Goal: Communication & Community: Connect with others

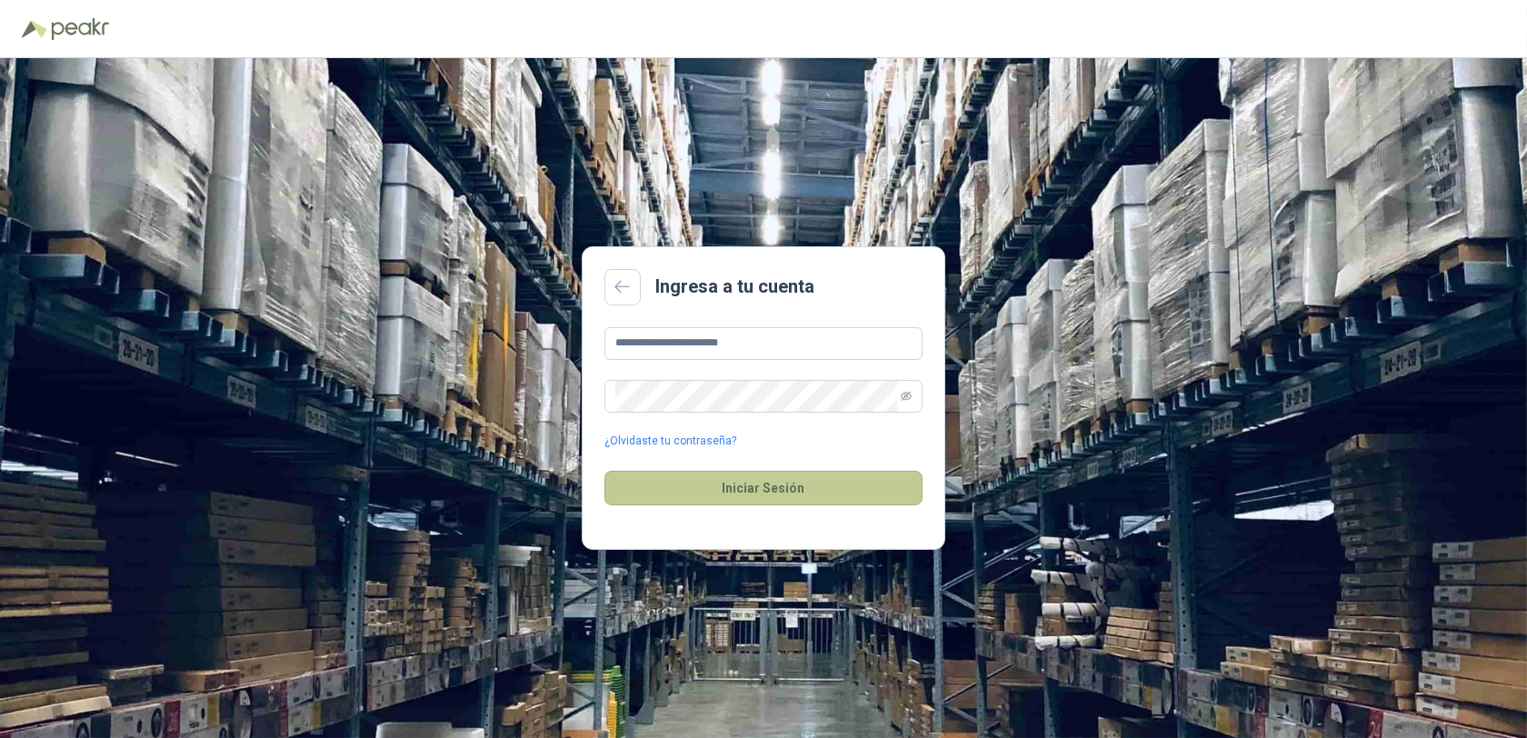
click at [759, 489] on button "Iniciar Sesión" at bounding box center [763, 488] width 318 height 35
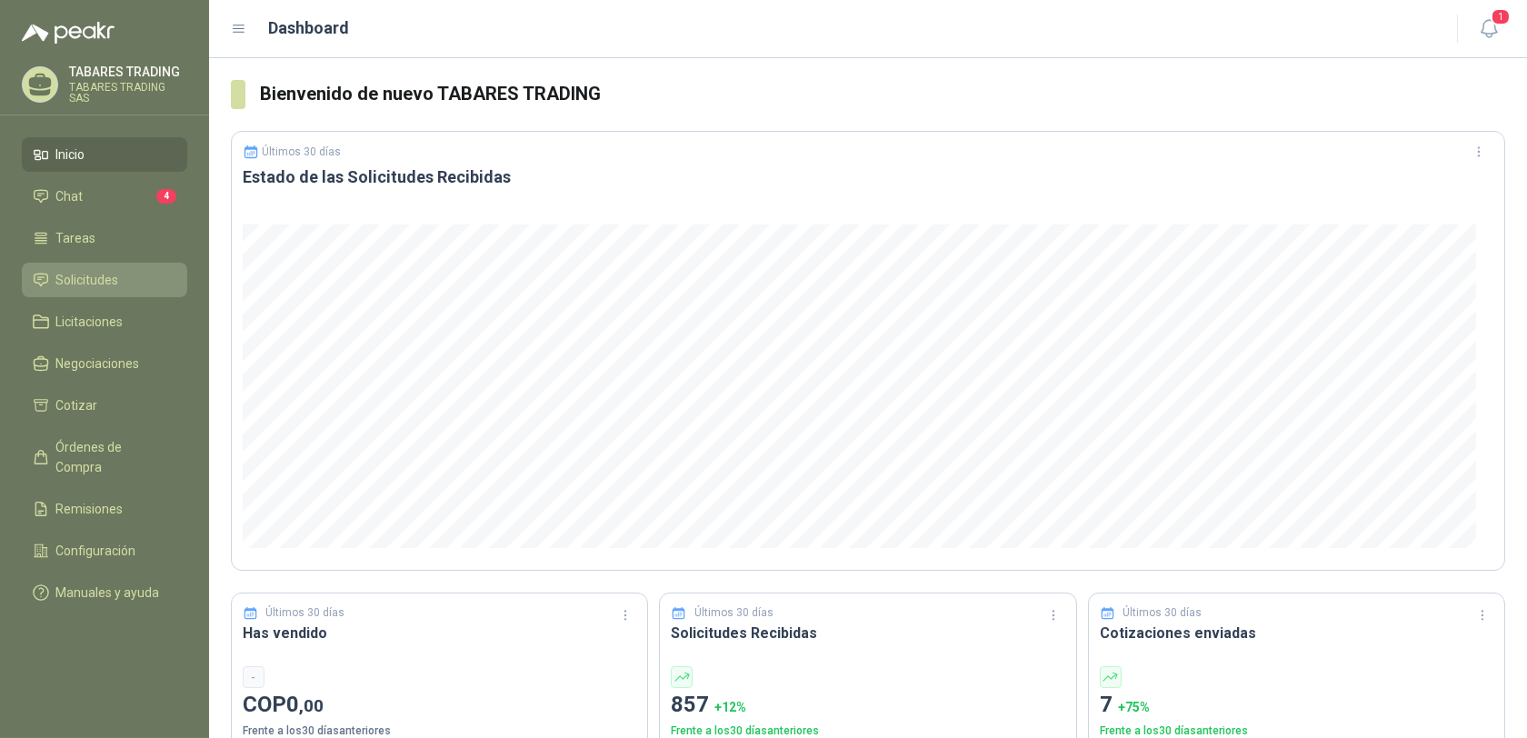
click at [64, 276] on span "Solicitudes" at bounding box center [87, 280] width 63 height 20
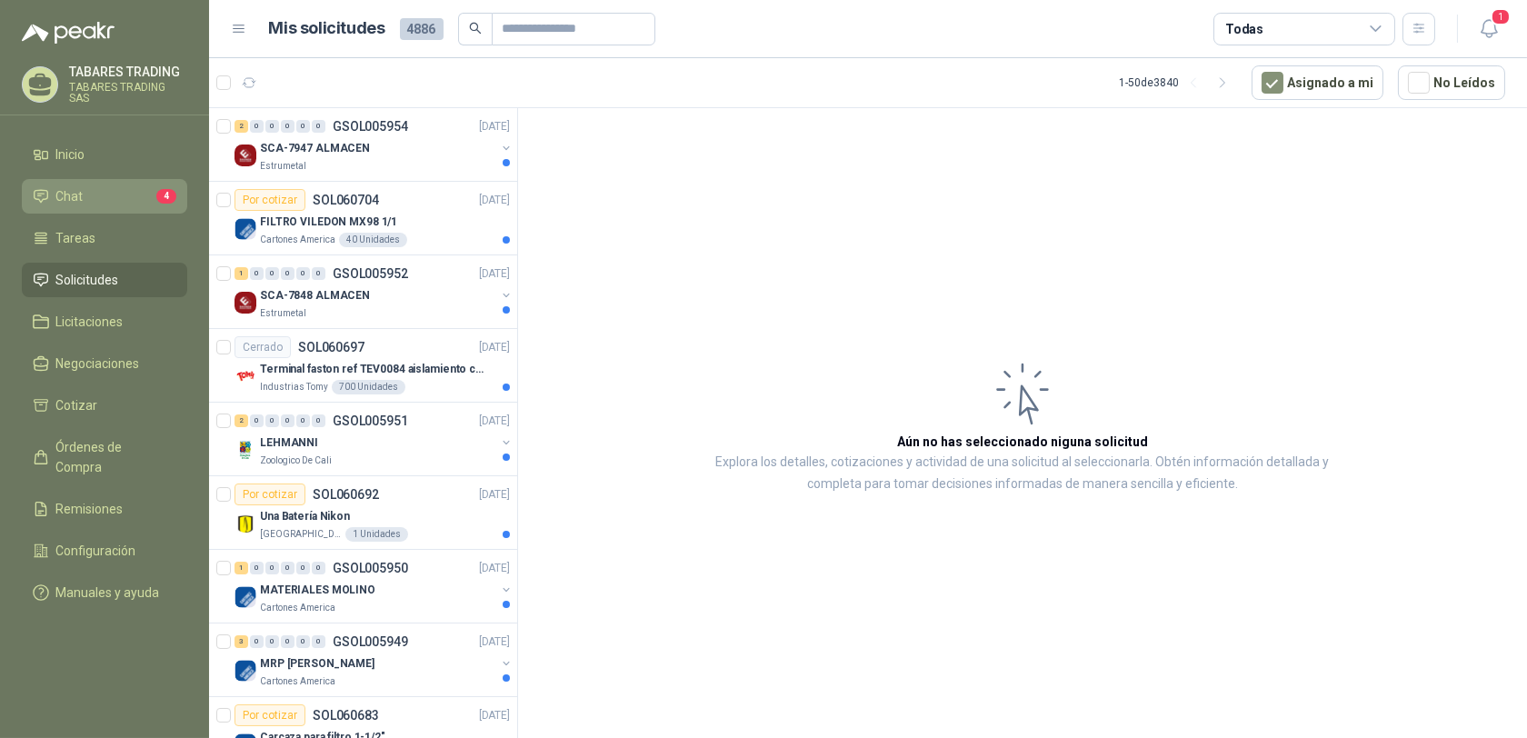
click at [70, 193] on span "Chat" at bounding box center [69, 196] width 27 height 20
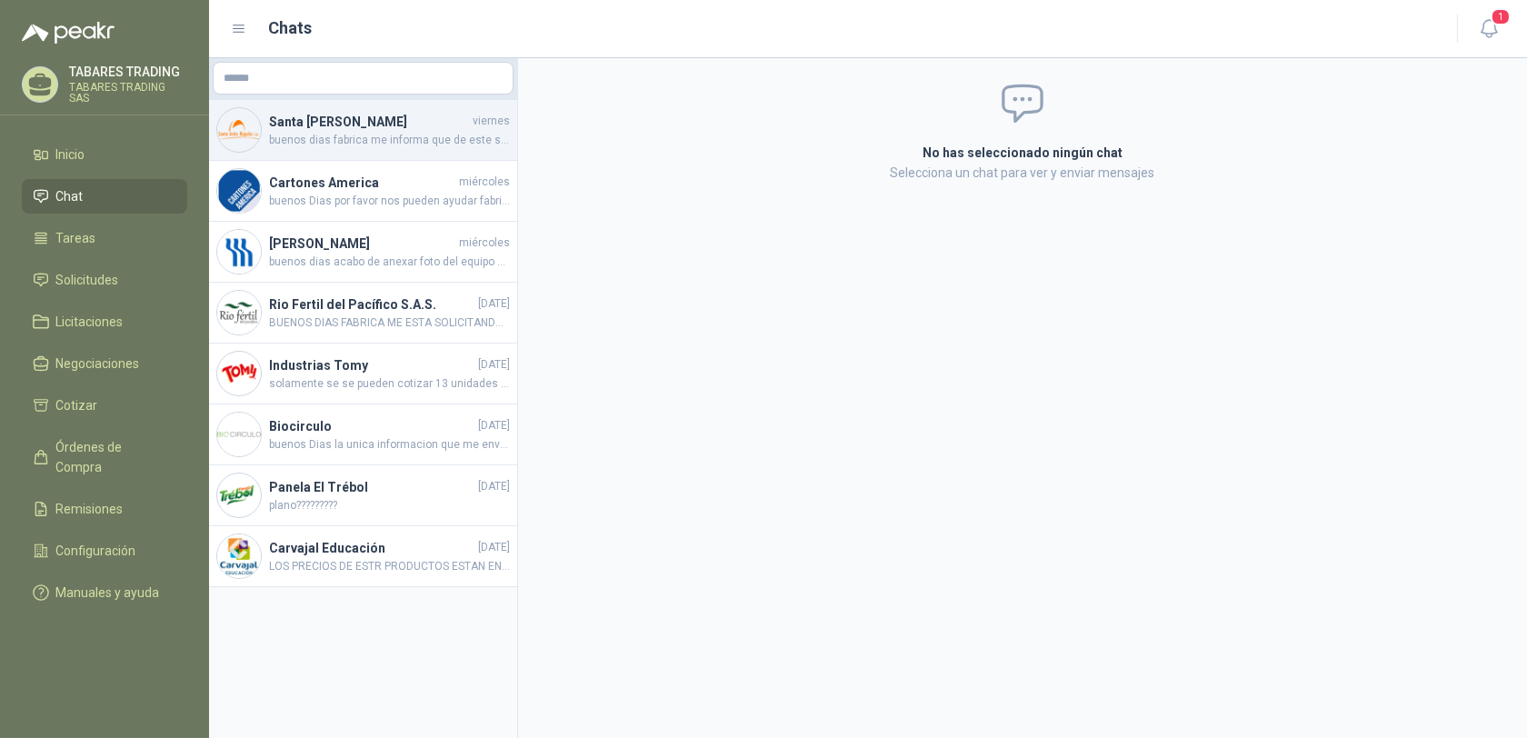
click at [310, 125] on h4 "Santa [PERSON_NAME]" at bounding box center [369, 122] width 200 height 20
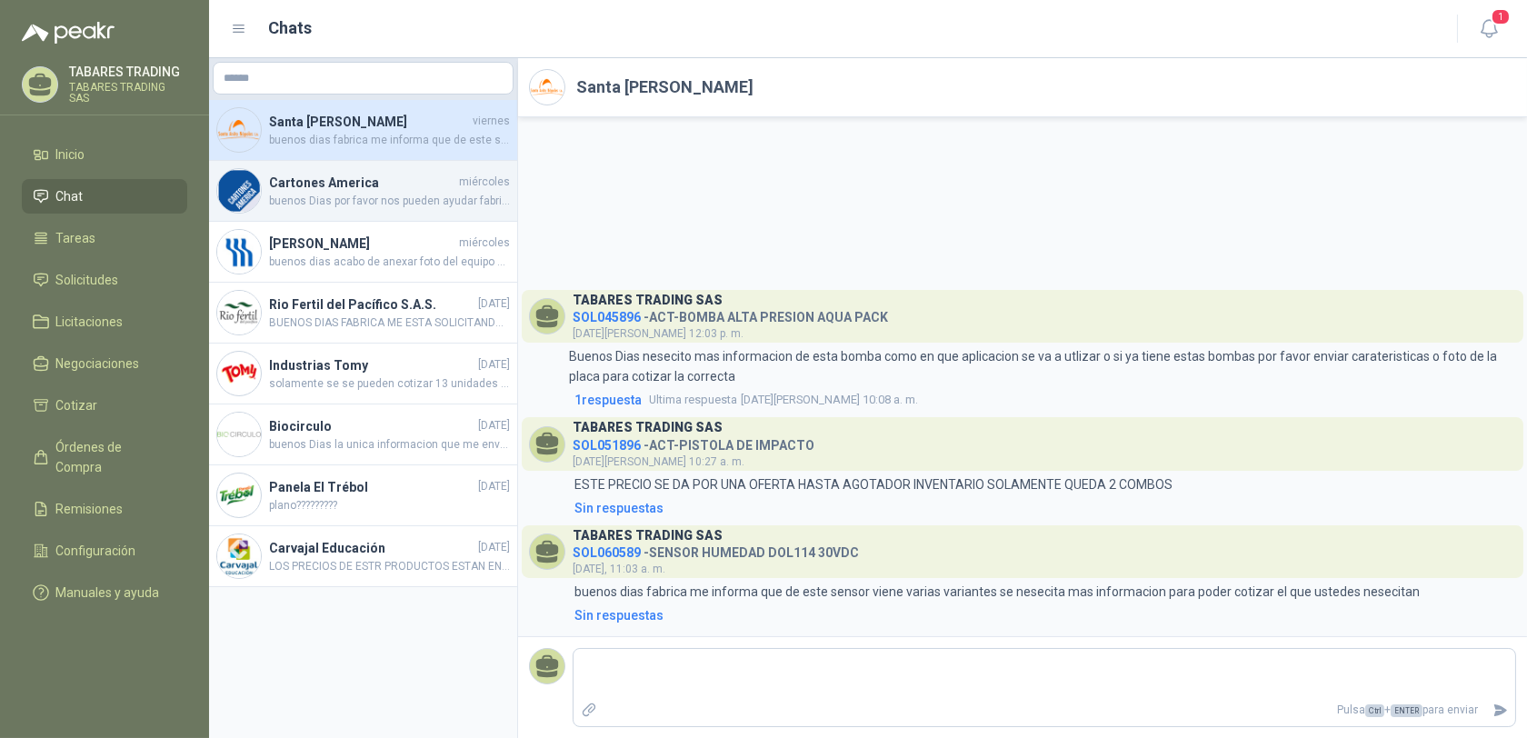
click at [293, 178] on h4 "Cartones America" at bounding box center [362, 183] width 186 height 20
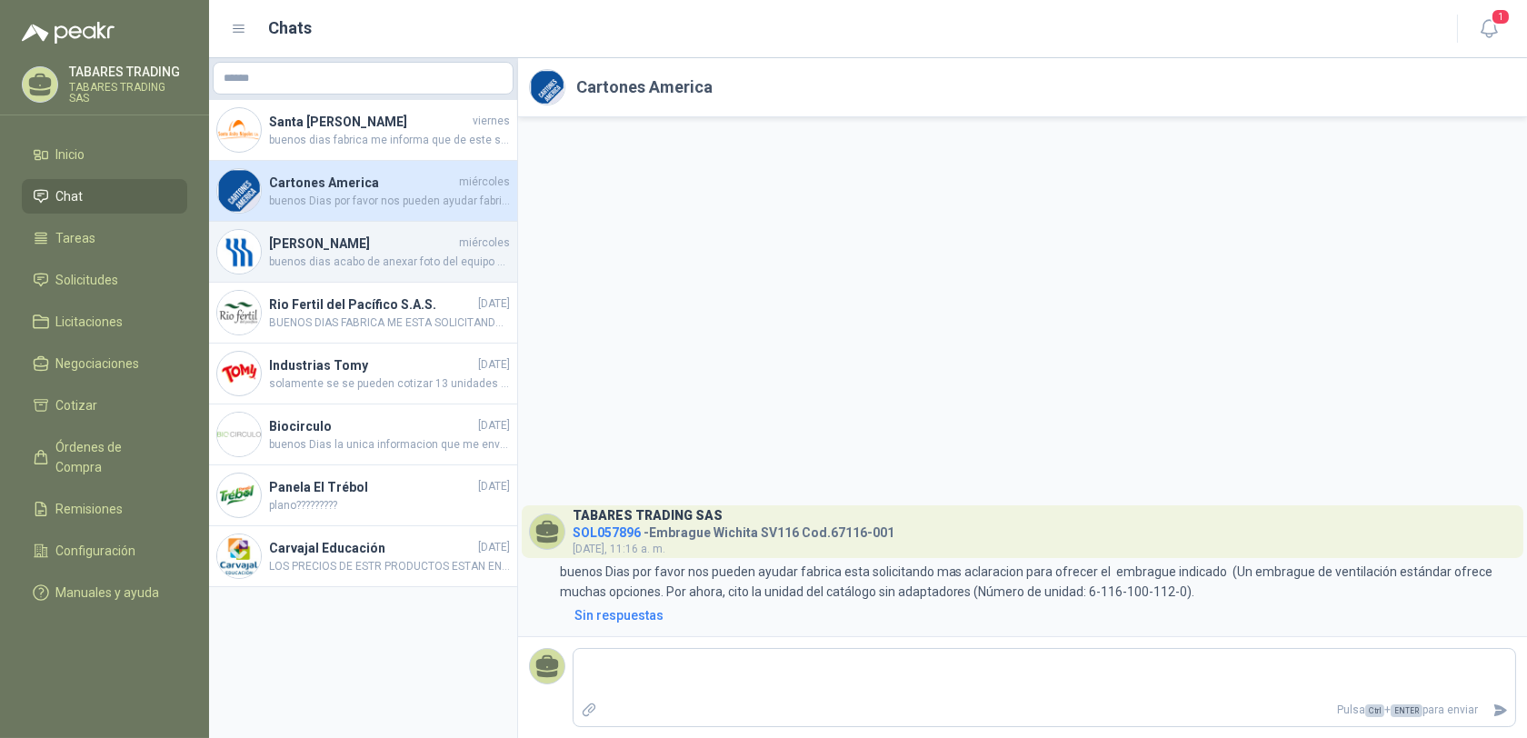
click at [304, 241] on h4 "[PERSON_NAME]" at bounding box center [362, 244] width 186 height 20
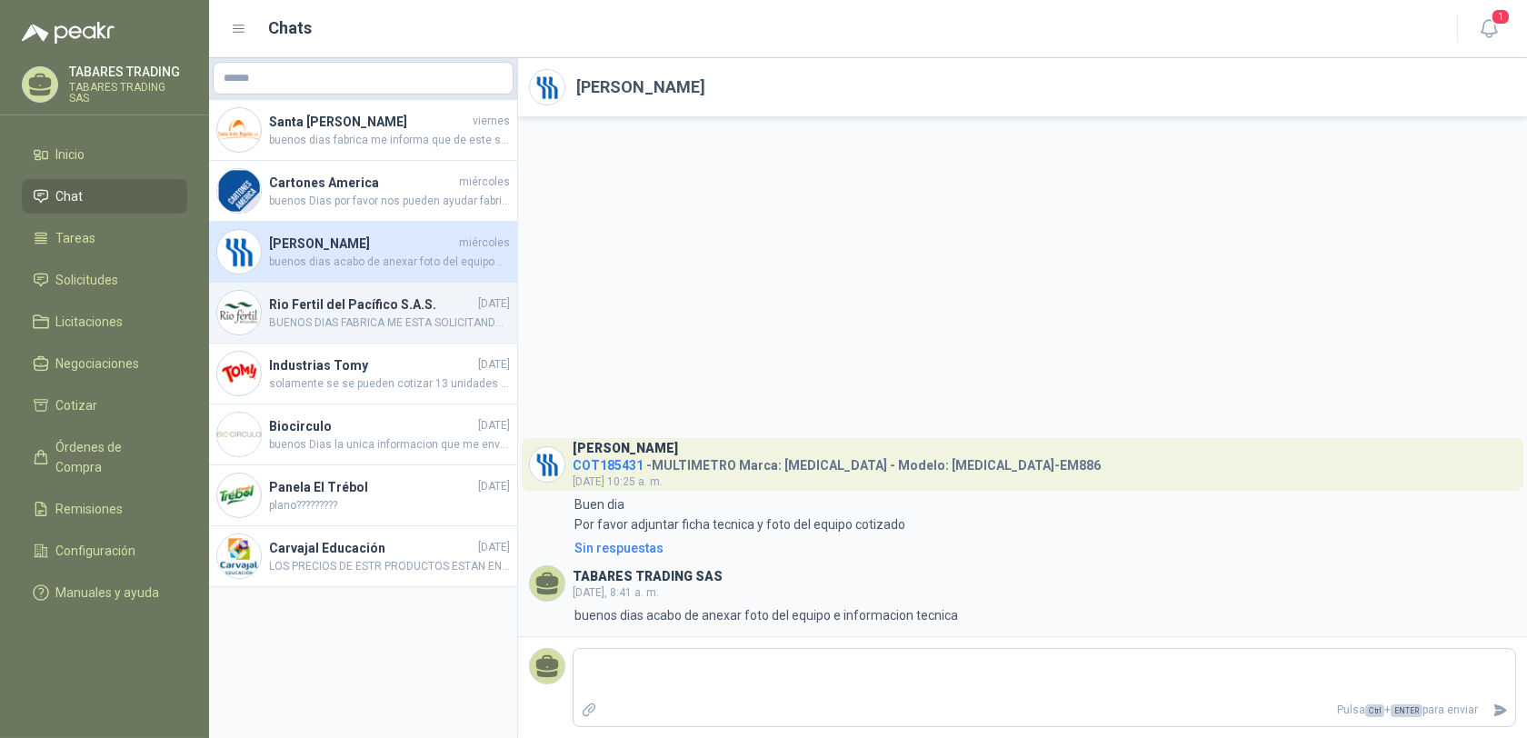
click at [286, 305] on h4 "Rio Fertil del Pacífico S.A.S." at bounding box center [371, 305] width 205 height 20
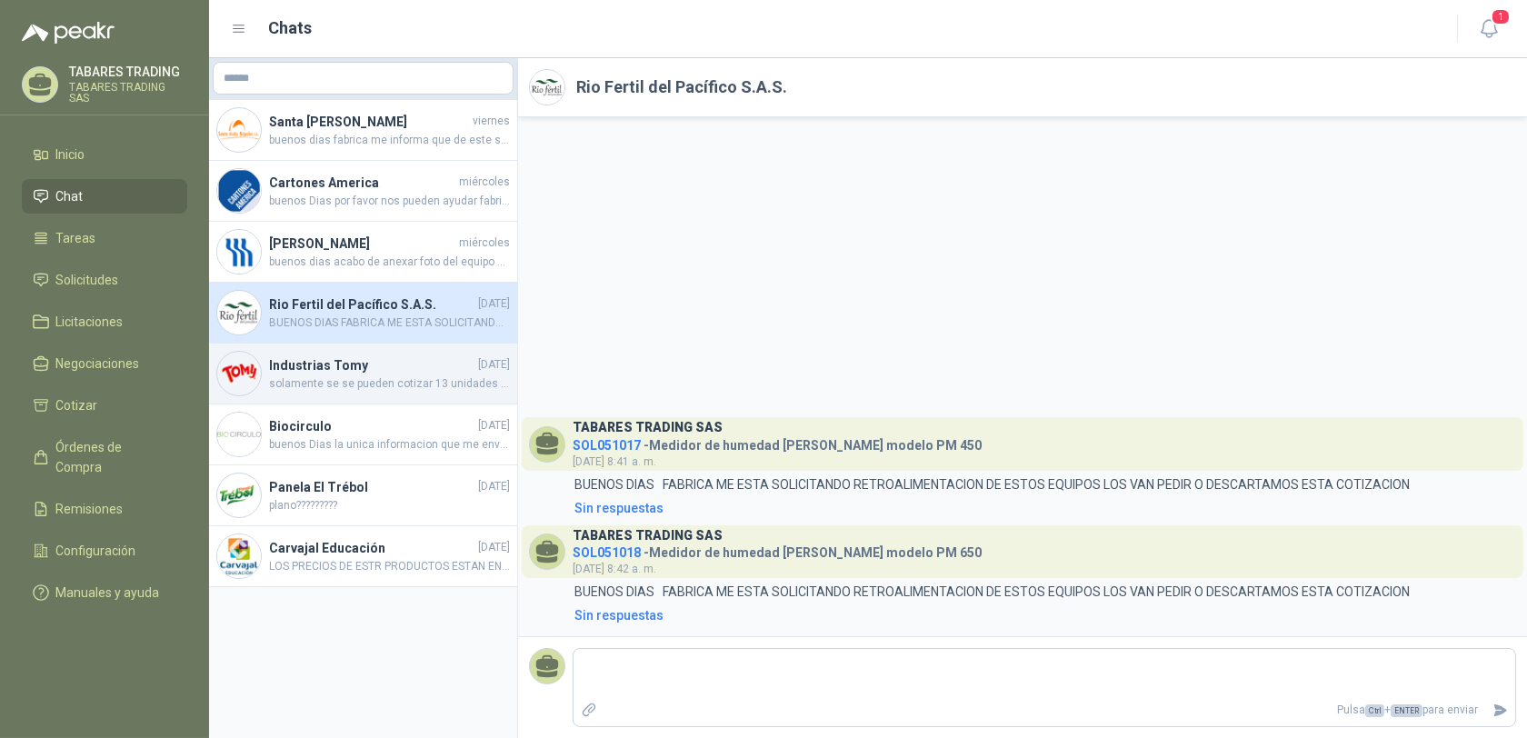
click at [295, 365] on h4 "Industrias Tomy" at bounding box center [371, 365] width 205 height 20
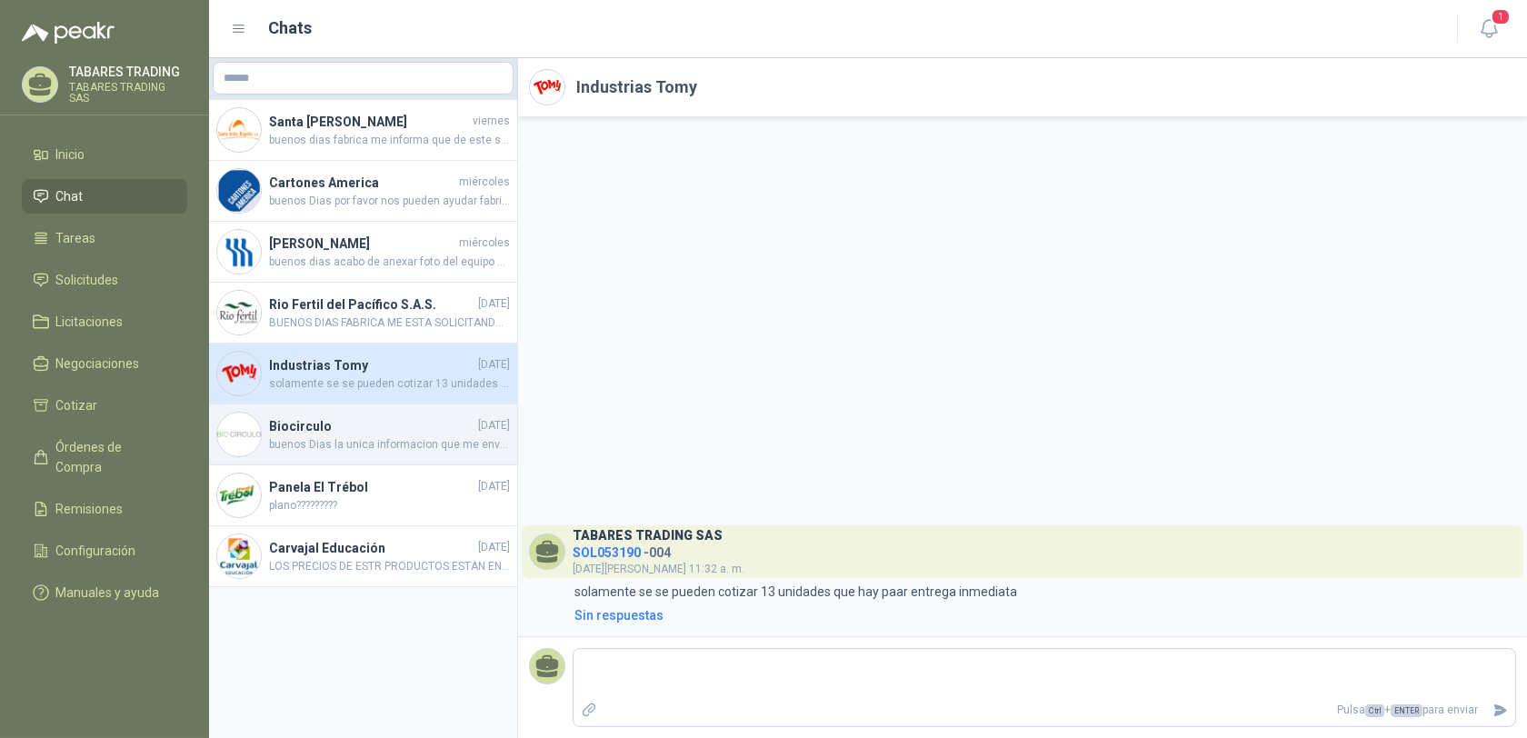
click at [292, 429] on h4 "Biocirculo" at bounding box center [371, 426] width 205 height 20
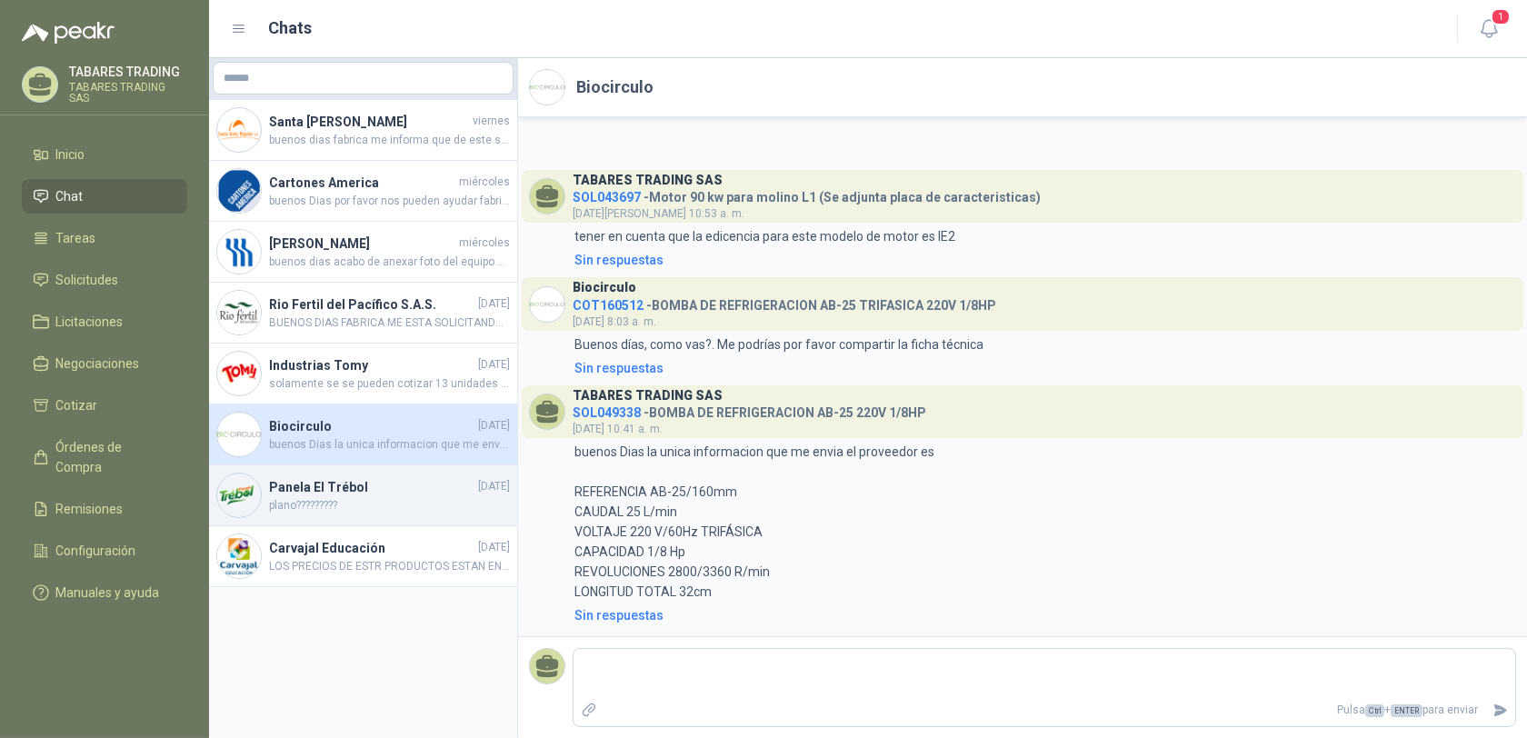
click at [274, 489] on h4 "Panela El Trébol" at bounding box center [371, 487] width 205 height 20
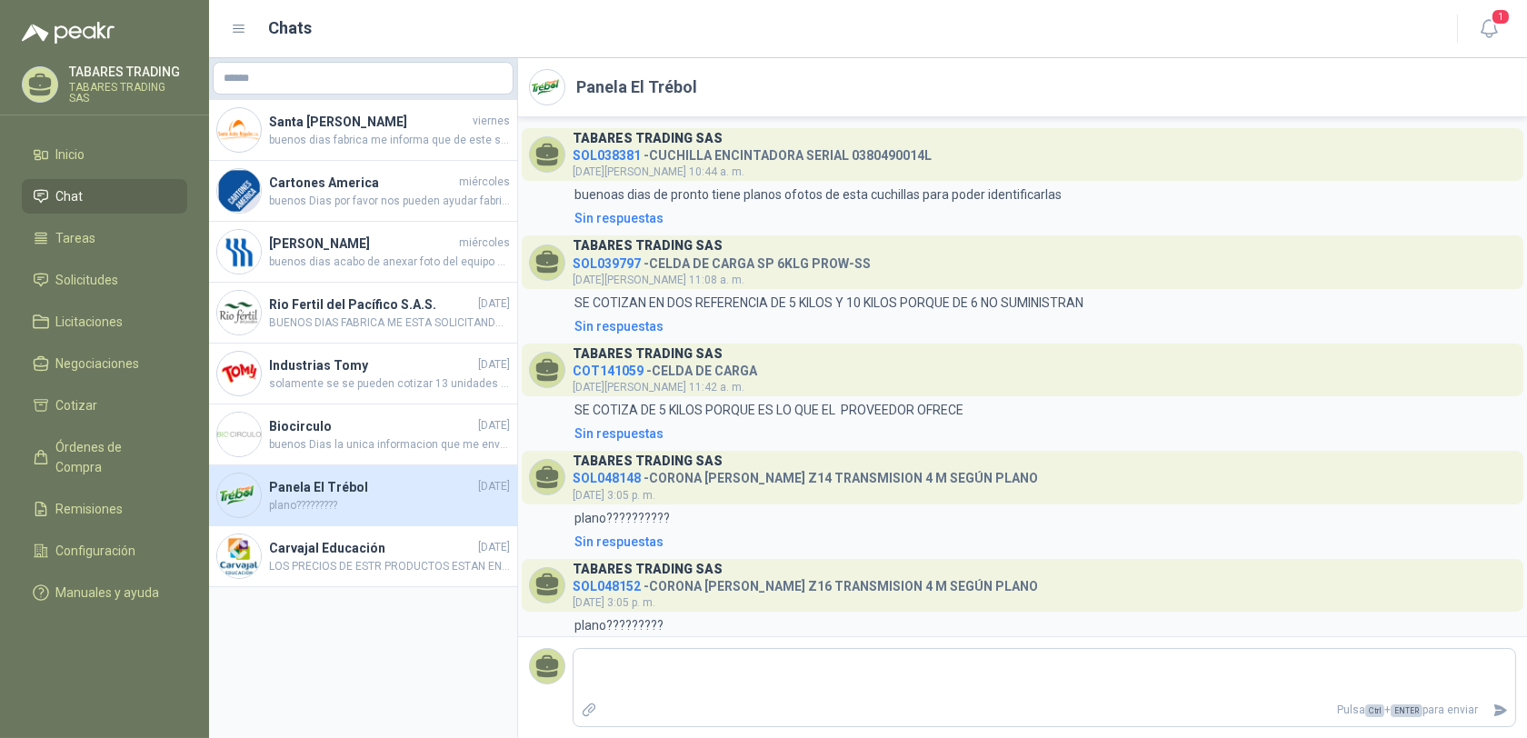
scroll to position [140, 0]
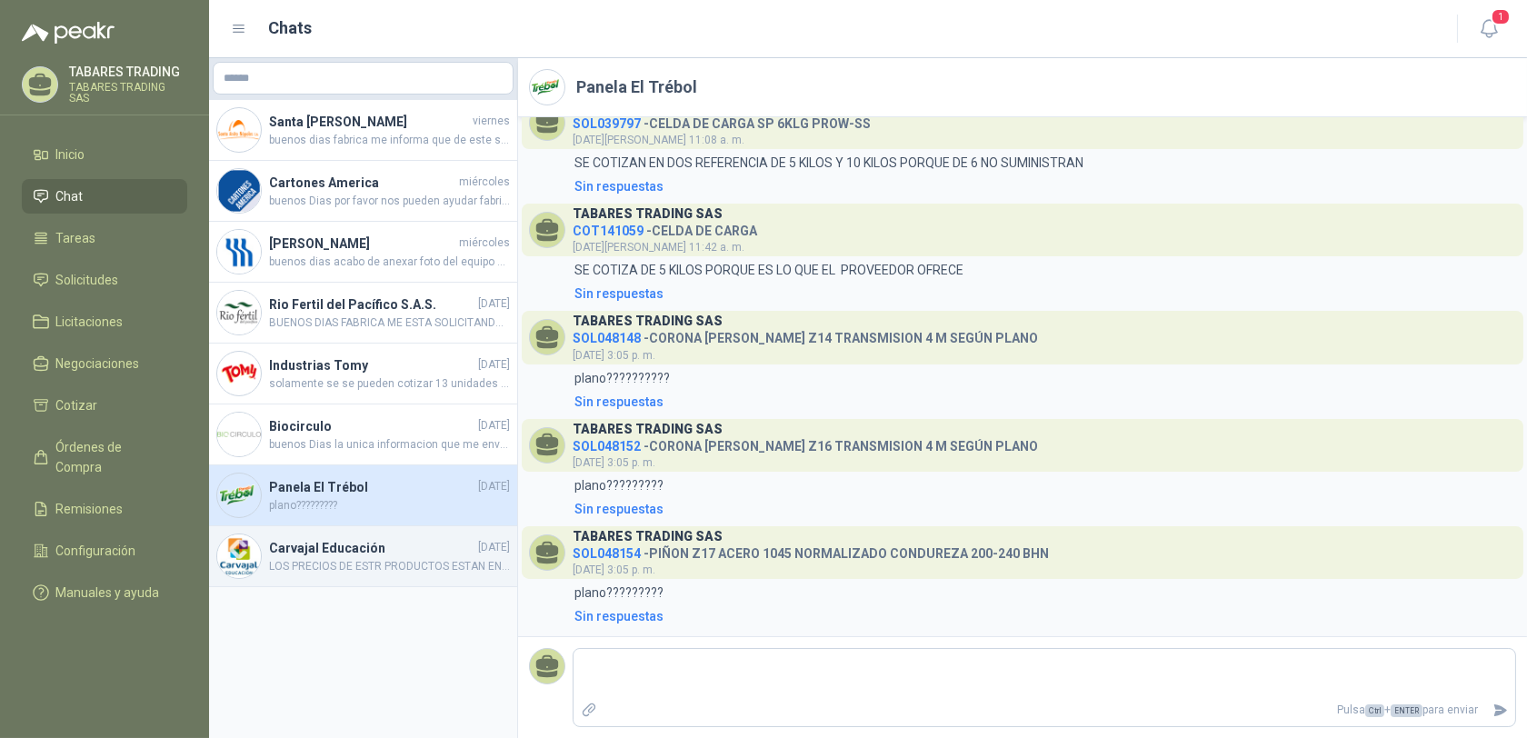
click at [322, 545] on h4 "Carvajal Educación" at bounding box center [371, 548] width 205 height 20
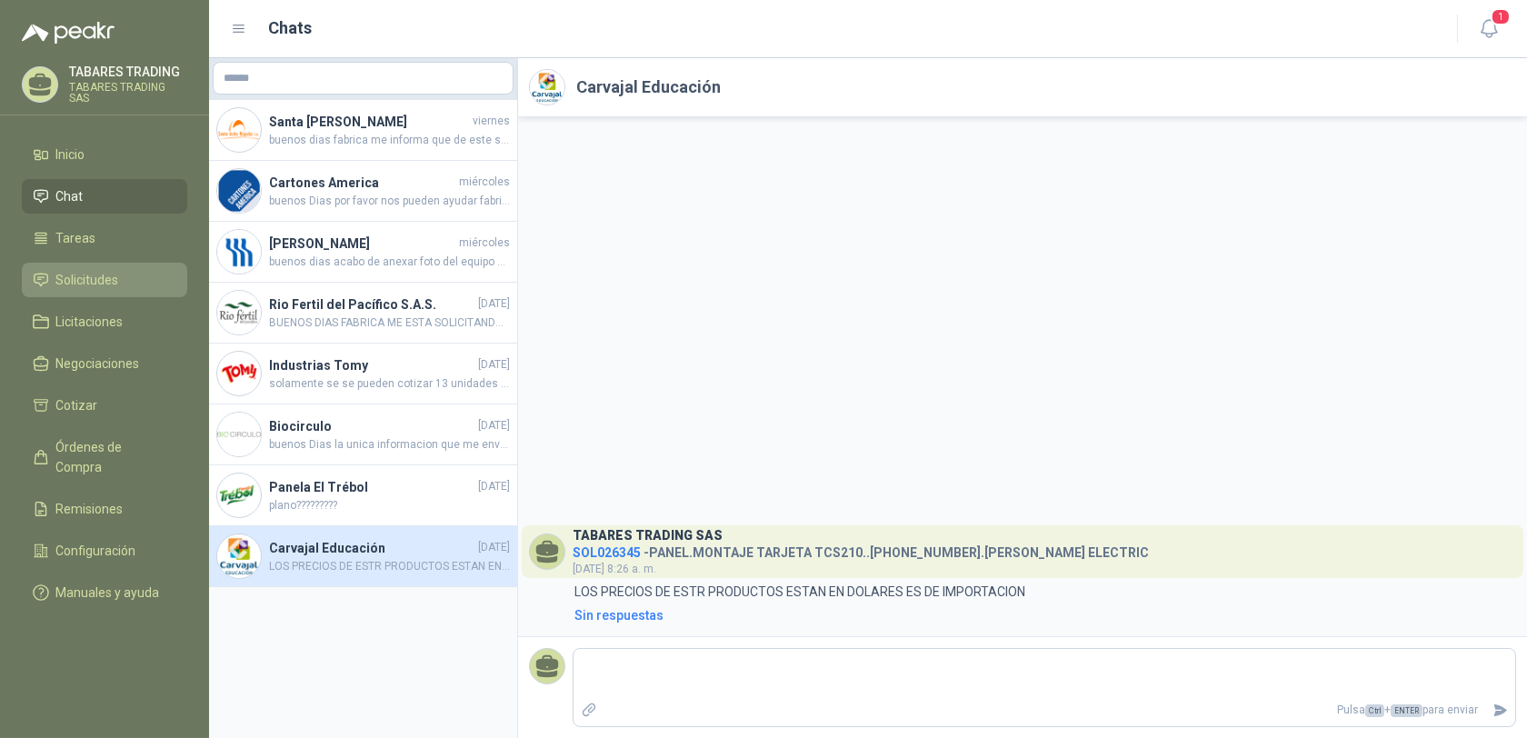
click at [82, 277] on span "Solicitudes" at bounding box center [87, 280] width 63 height 20
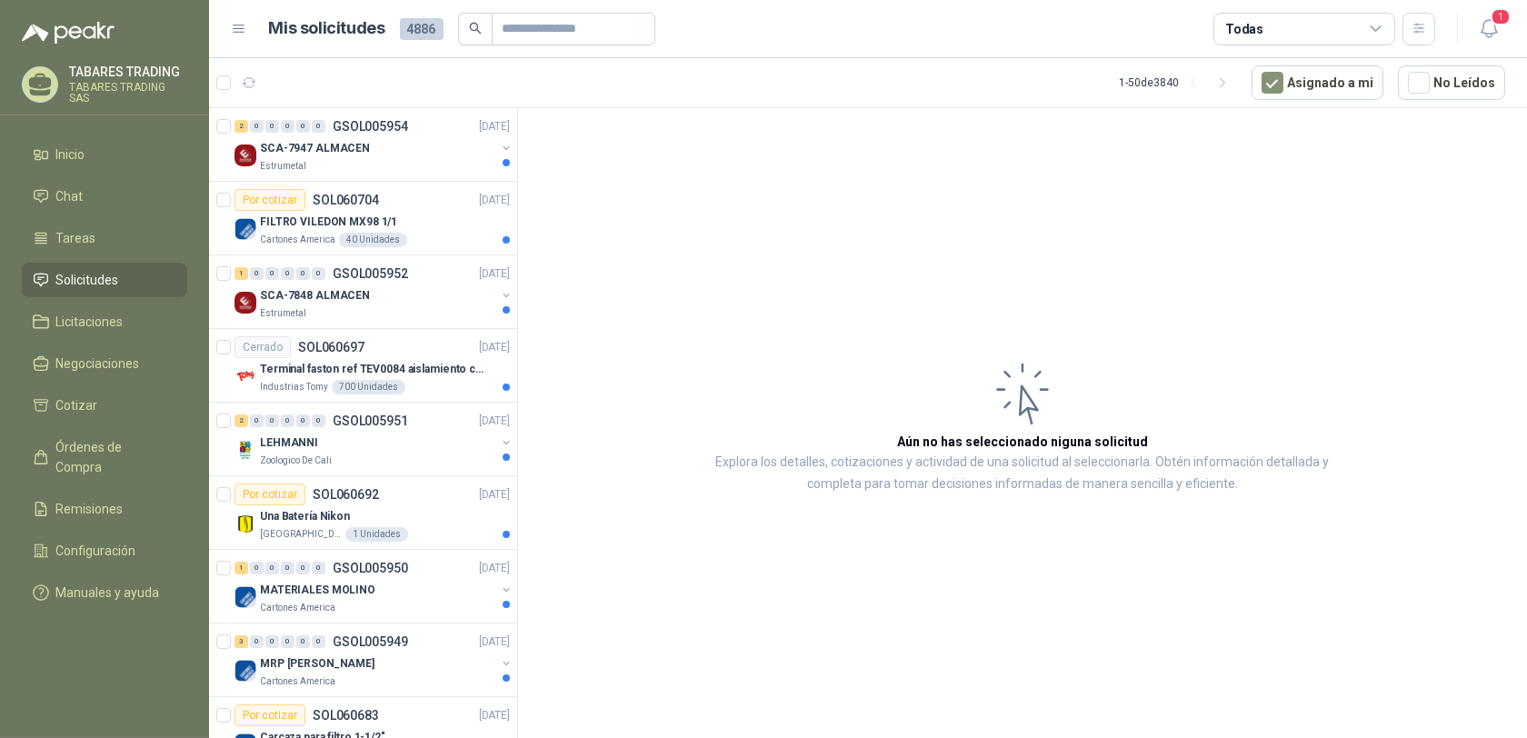
click at [114, 76] on p "TABARES TRADING" at bounding box center [128, 71] width 118 height 13
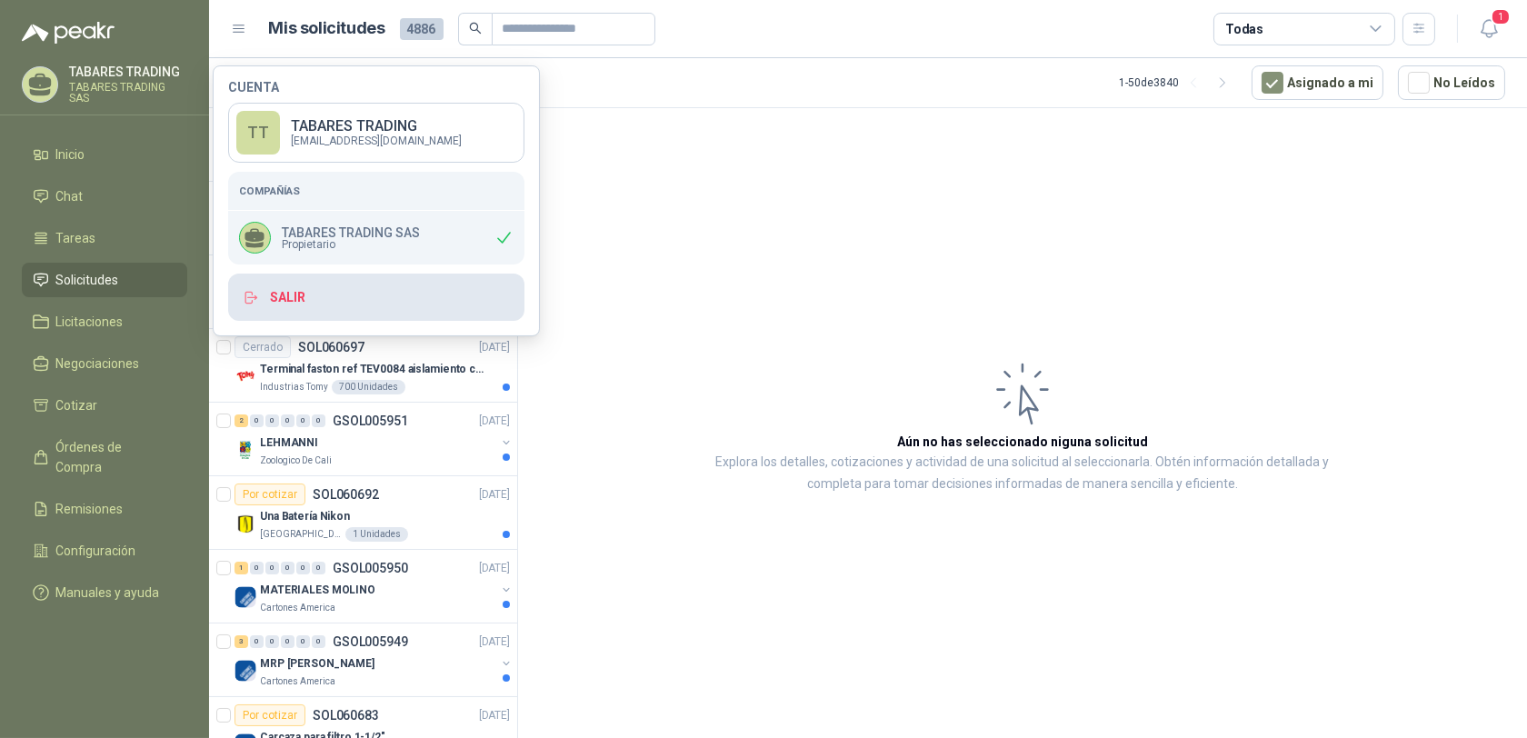
click at [304, 297] on button "Salir" at bounding box center [376, 297] width 296 height 47
